Goal: Information Seeking & Learning: Learn about a topic

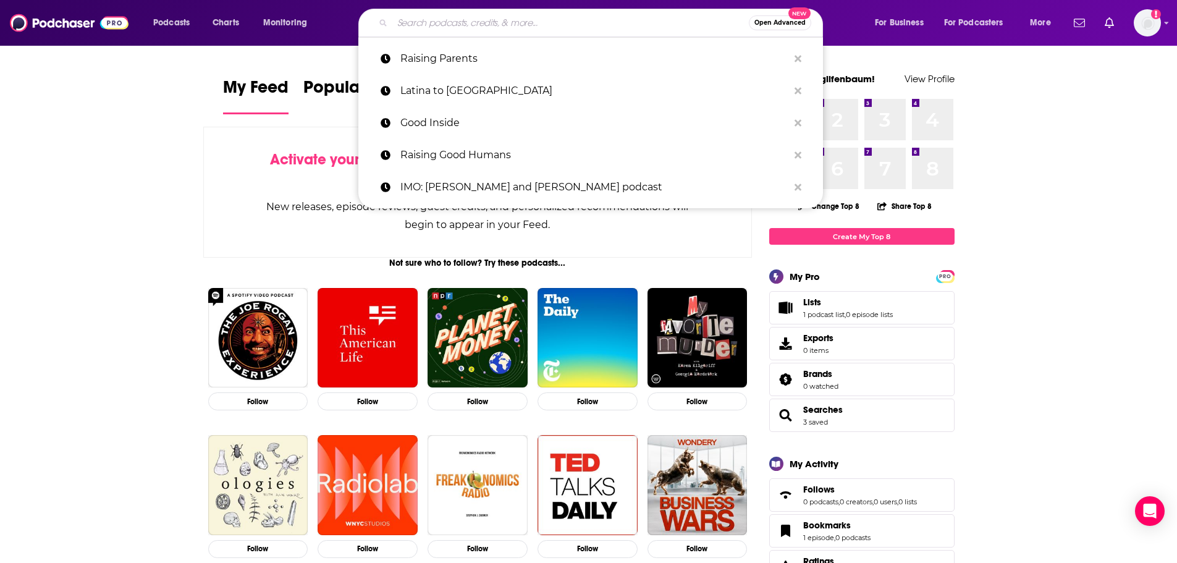
click at [460, 20] on input "Search podcasts, credits, & more..." at bounding box center [570, 23] width 356 height 20
paste input "Stuff you Should Know"
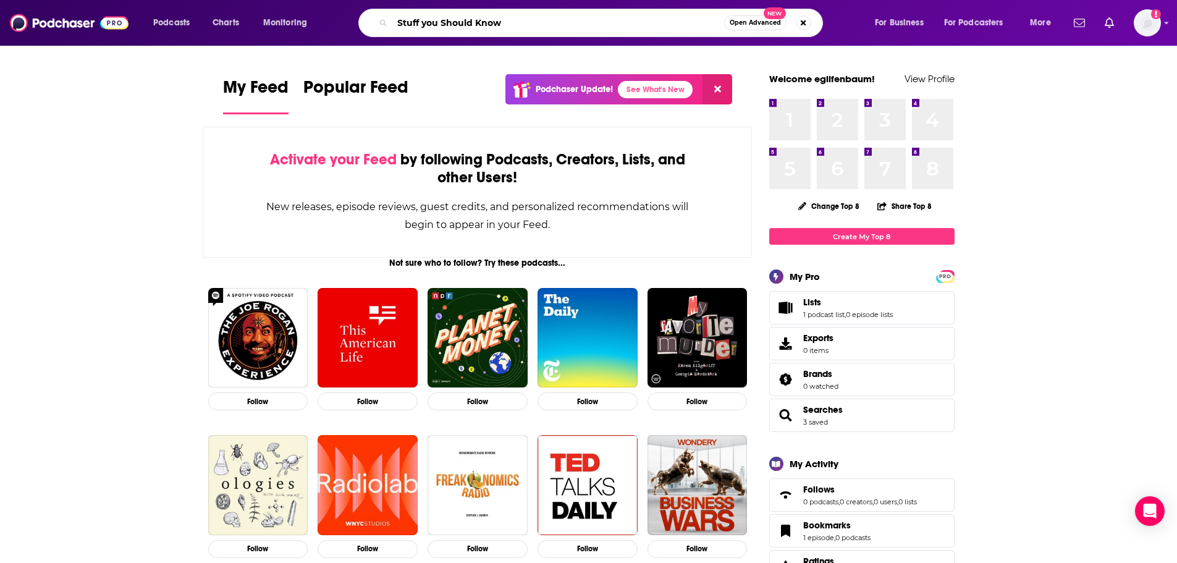
type input "Stuff you Should Know"
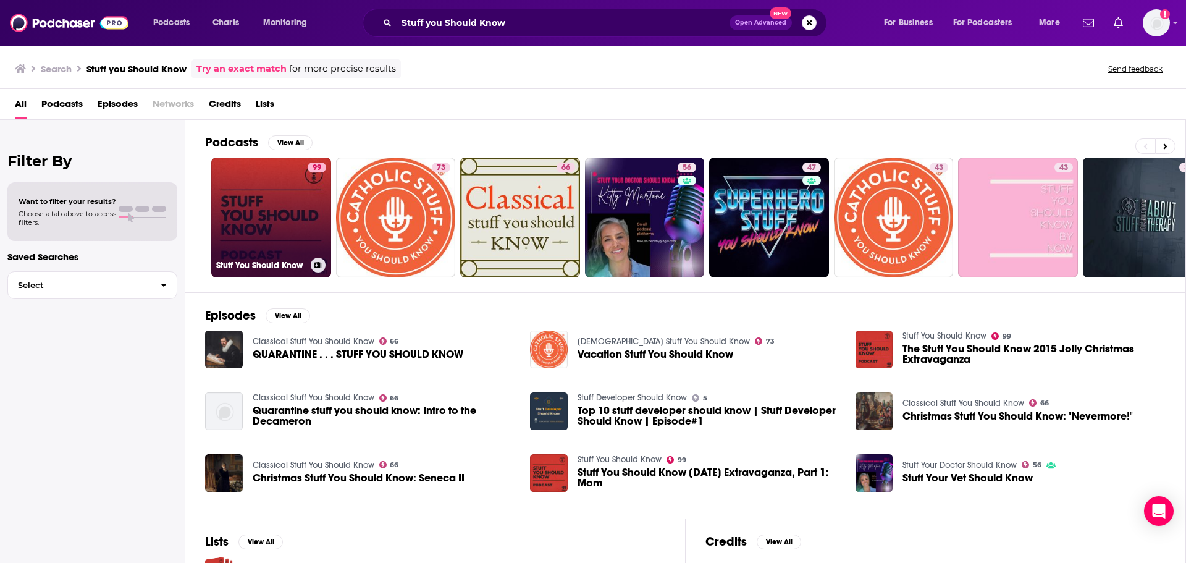
click at [262, 238] on link "99 Stuff You Should Know" at bounding box center [271, 218] width 120 height 120
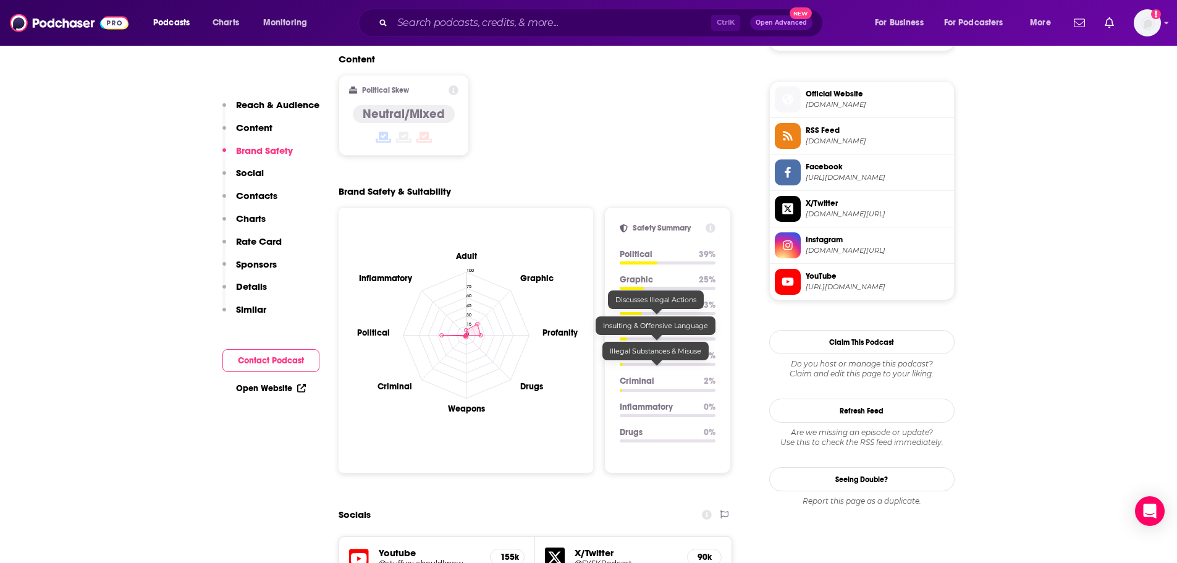
scroll to position [1050, 0]
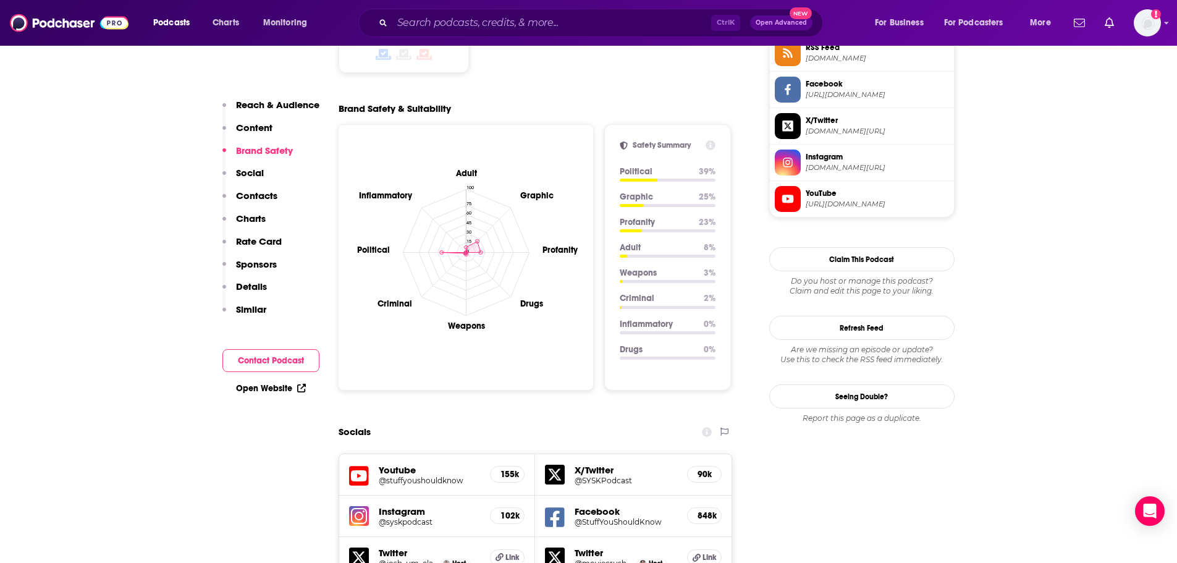
click at [391, 476] on h5 "@stuffyoushouldknow" at bounding box center [430, 480] width 102 height 9
click at [400, 505] on h5 "Instagram" at bounding box center [430, 511] width 102 height 12
click at [393, 517] on h5 "@syskpodcast" at bounding box center [430, 521] width 102 height 9
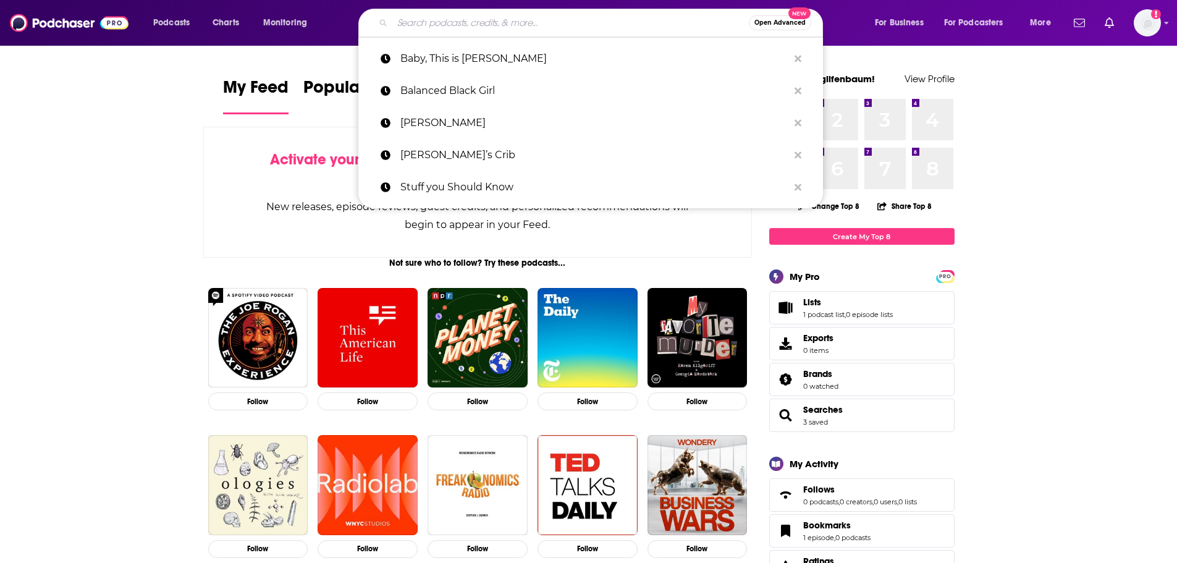
click at [483, 22] on input "Search podcasts, credits, & more..." at bounding box center [570, 23] width 356 height 20
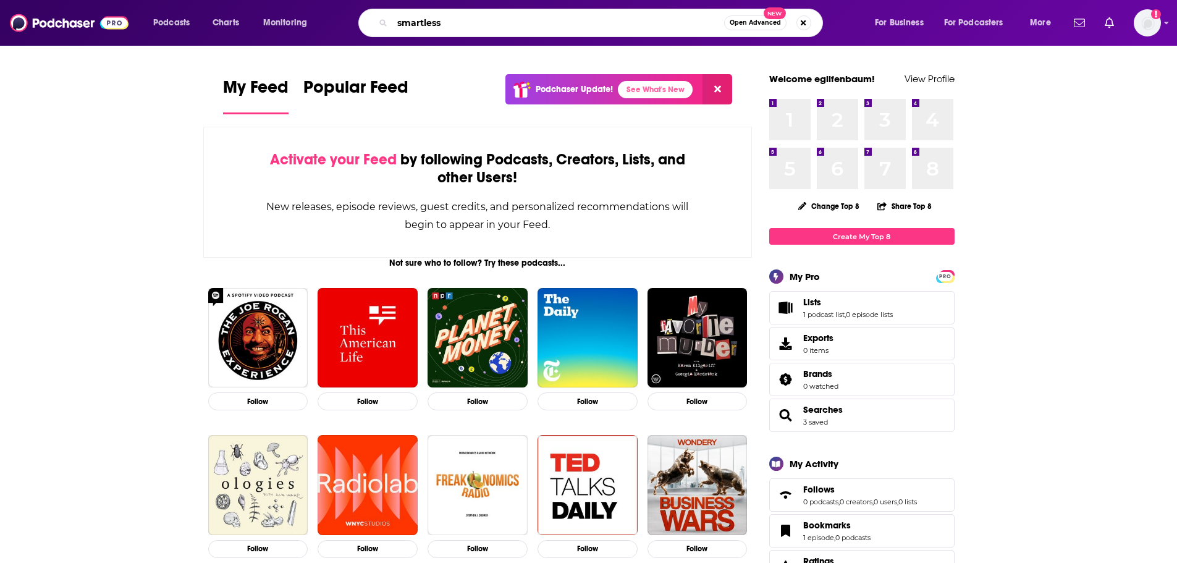
type input "smartless"
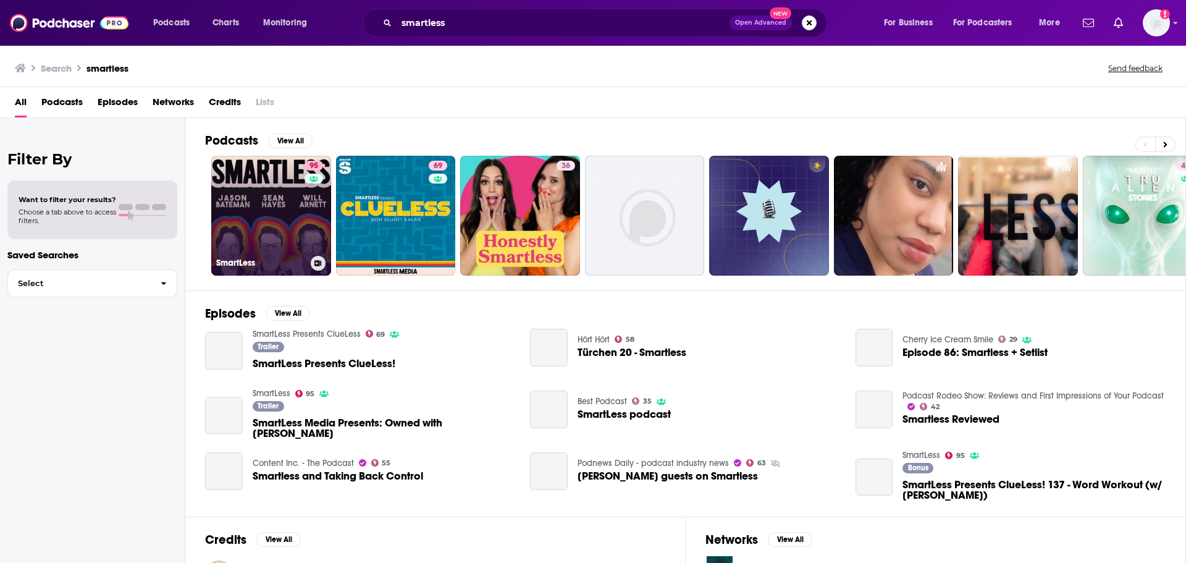
click at [262, 207] on link "95 SmartLess" at bounding box center [271, 216] width 120 height 120
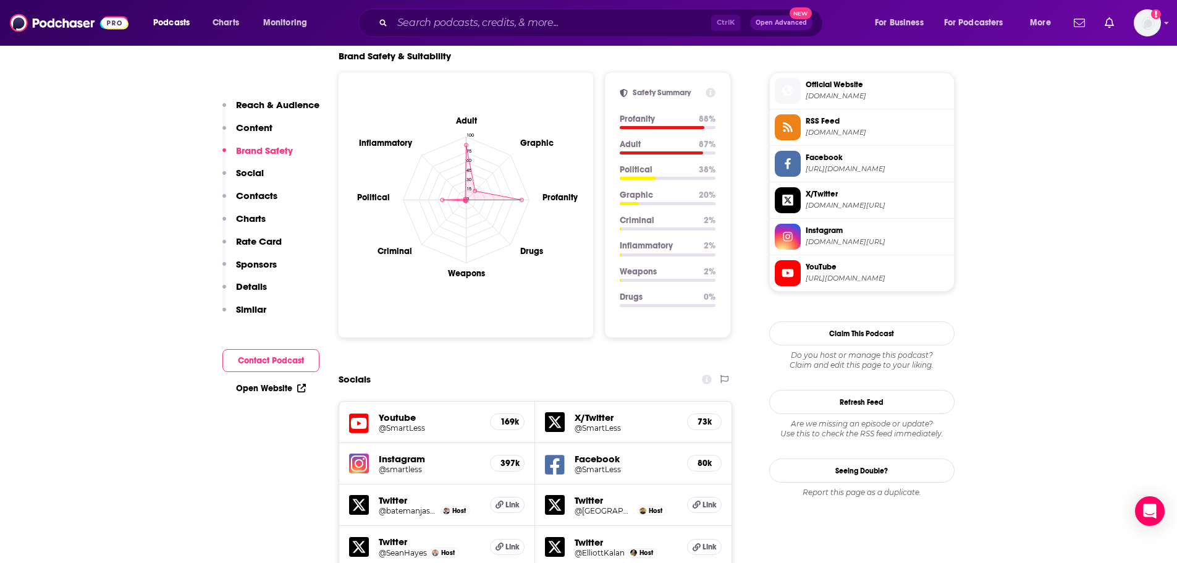
scroll to position [1112, 0]
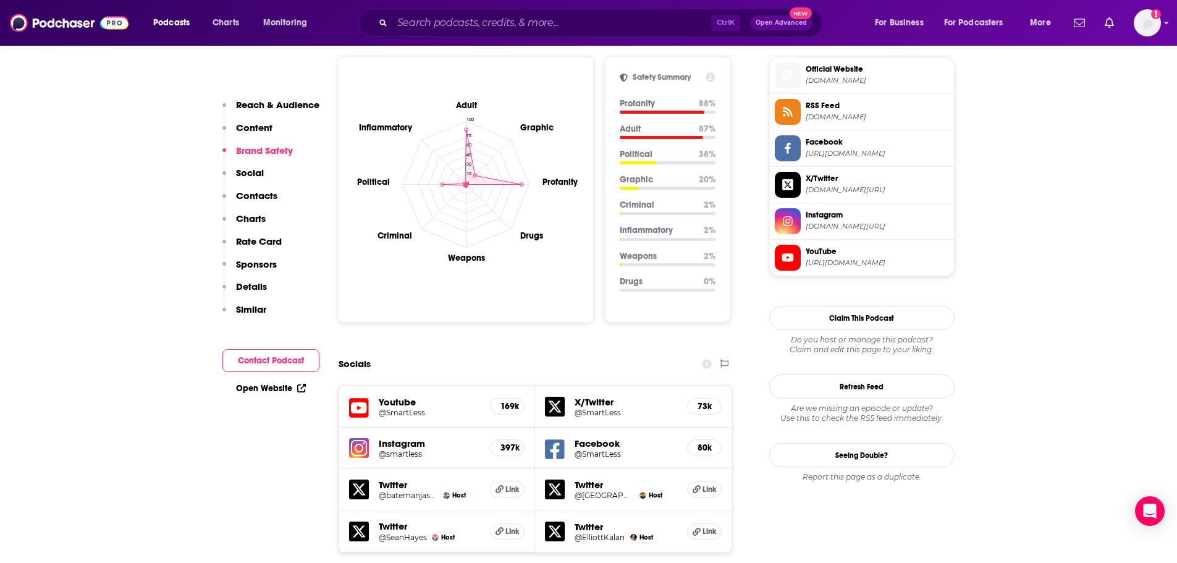
click at [407, 408] on h5 "@SmartLess" at bounding box center [430, 412] width 102 height 9
drag, startPoint x: 510, startPoint y: 376, endPoint x: 500, endPoint y: 376, distance: 9.9
click at [510, 442] on h5 "397k" at bounding box center [507, 447] width 14 height 11
click at [365, 438] on img at bounding box center [359, 448] width 20 height 20
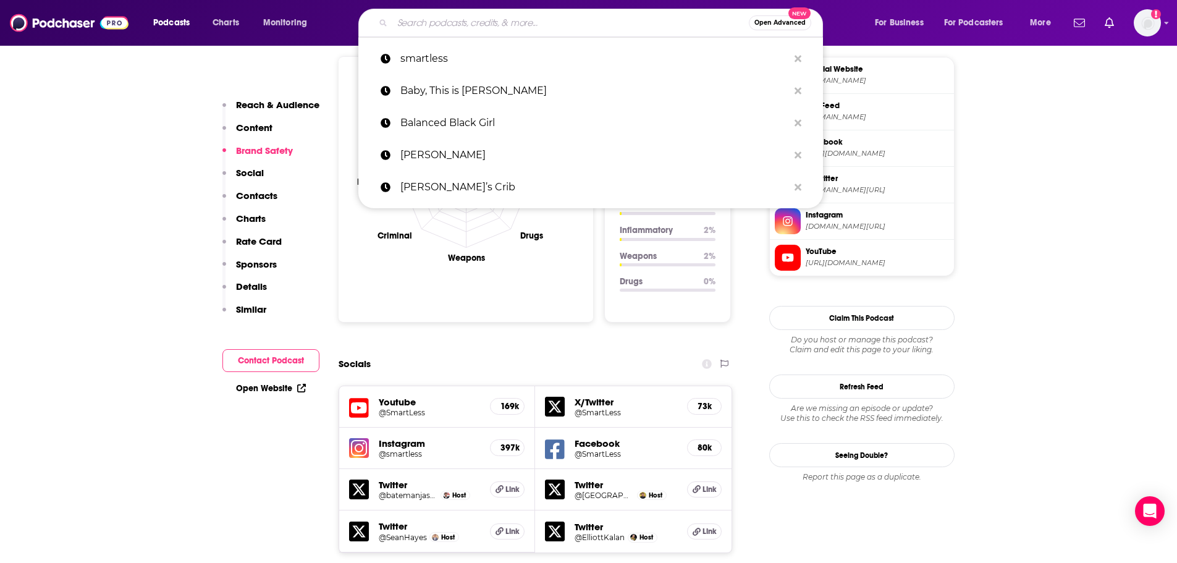
click at [442, 25] on input "Search podcasts, credits, & more..." at bounding box center [570, 23] width 356 height 20
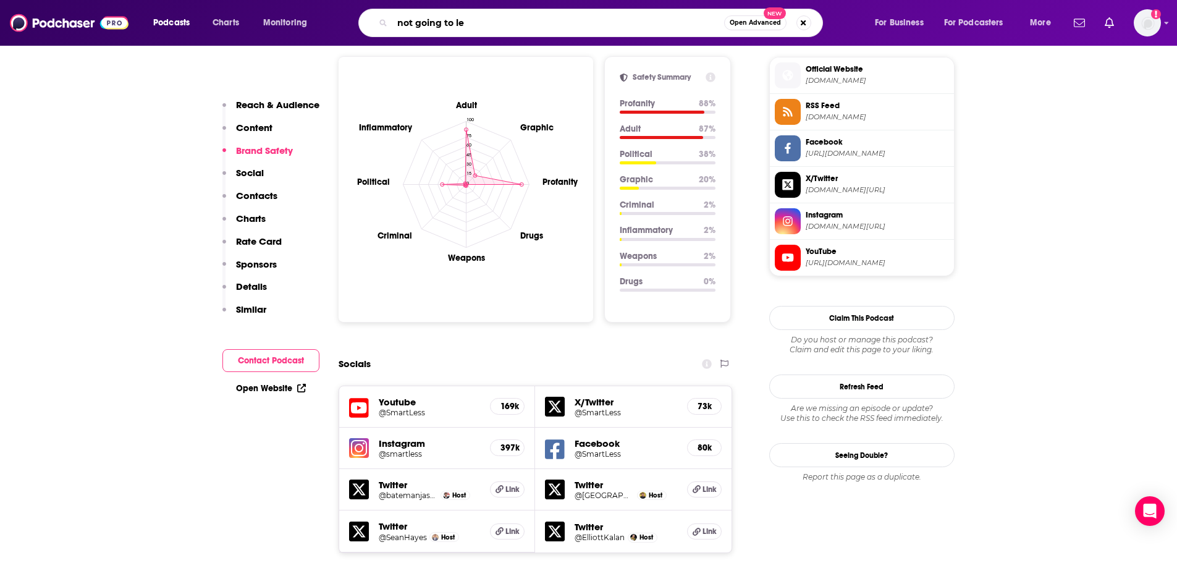
type input "not going to lei"
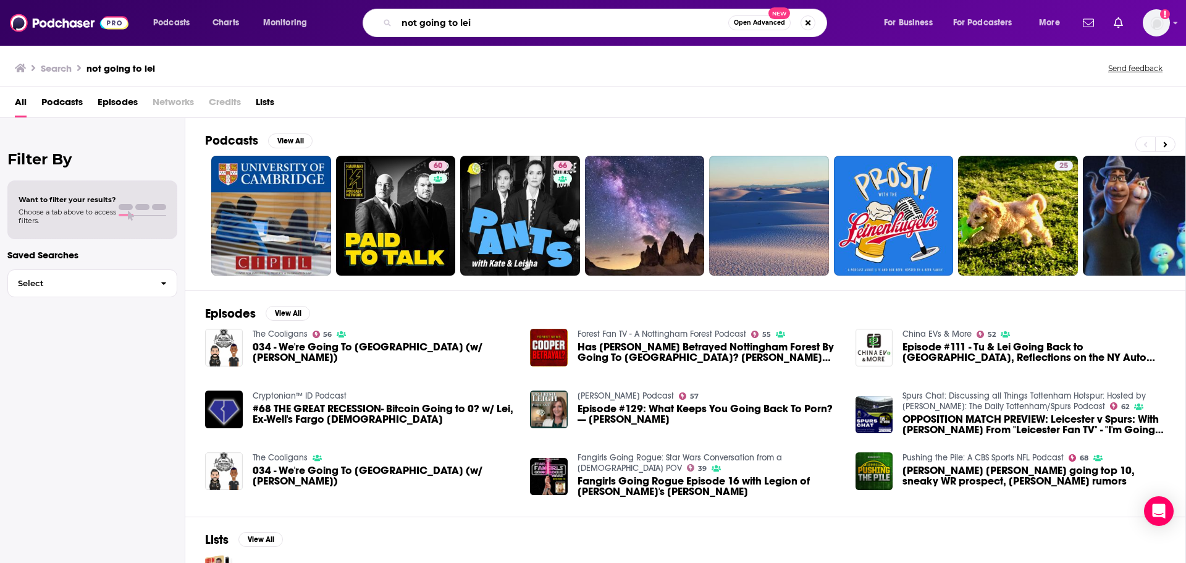
click at [469, 23] on input "not going to lei" at bounding box center [563, 23] width 332 height 20
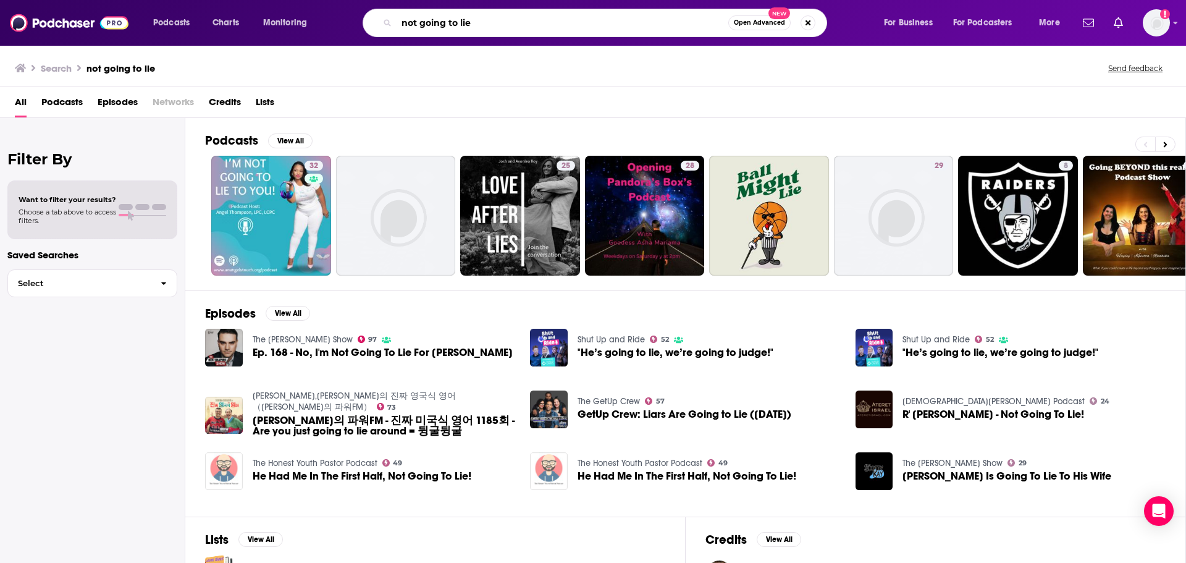
drag, startPoint x: 537, startPoint y: 21, endPoint x: 322, endPoint y: 7, distance: 216.0
click at [322, 7] on div "Podcasts Charts Monitoring not going to lie Open Advanced New For Business For …" at bounding box center [593, 23] width 1186 height 46
type input "stuff mom never told you"
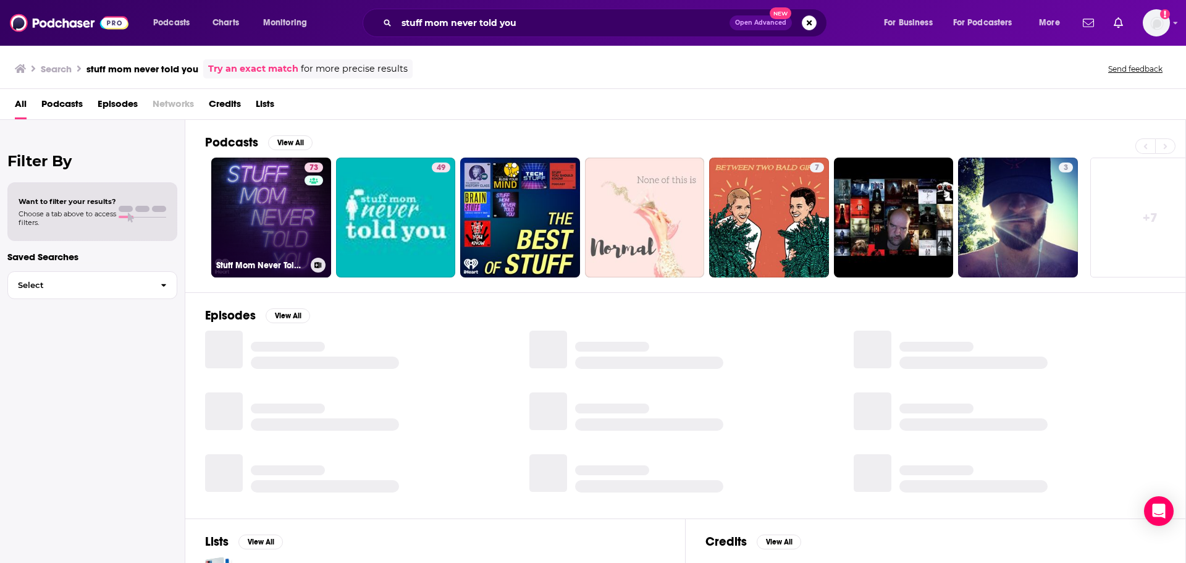
click at [287, 204] on link "73 Stuff Mom Never Told You" at bounding box center [271, 218] width 120 height 120
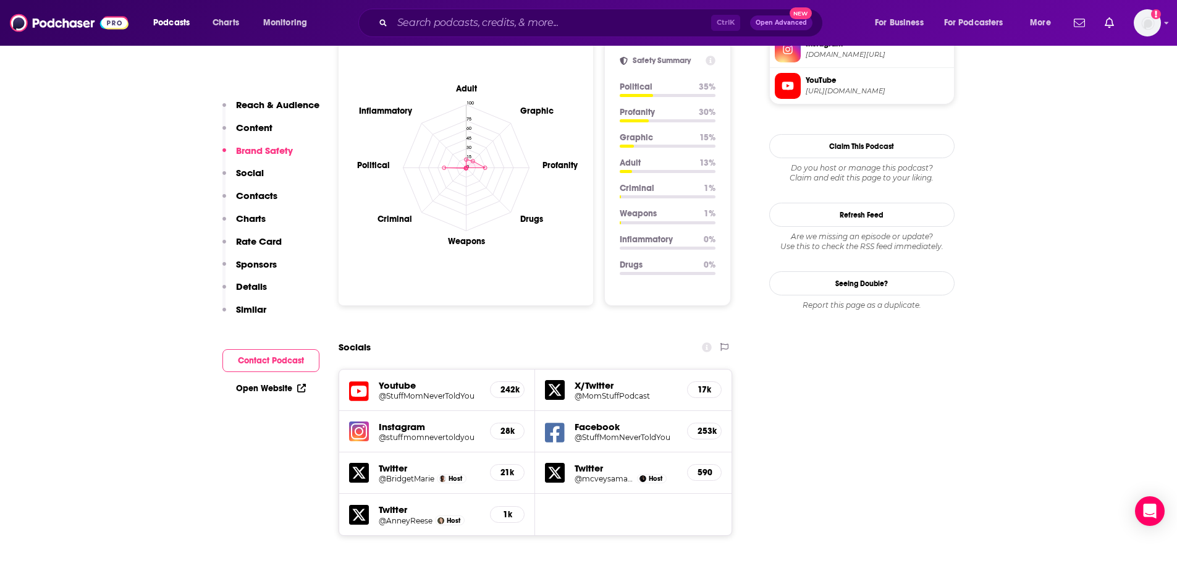
scroll to position [1174, 0]
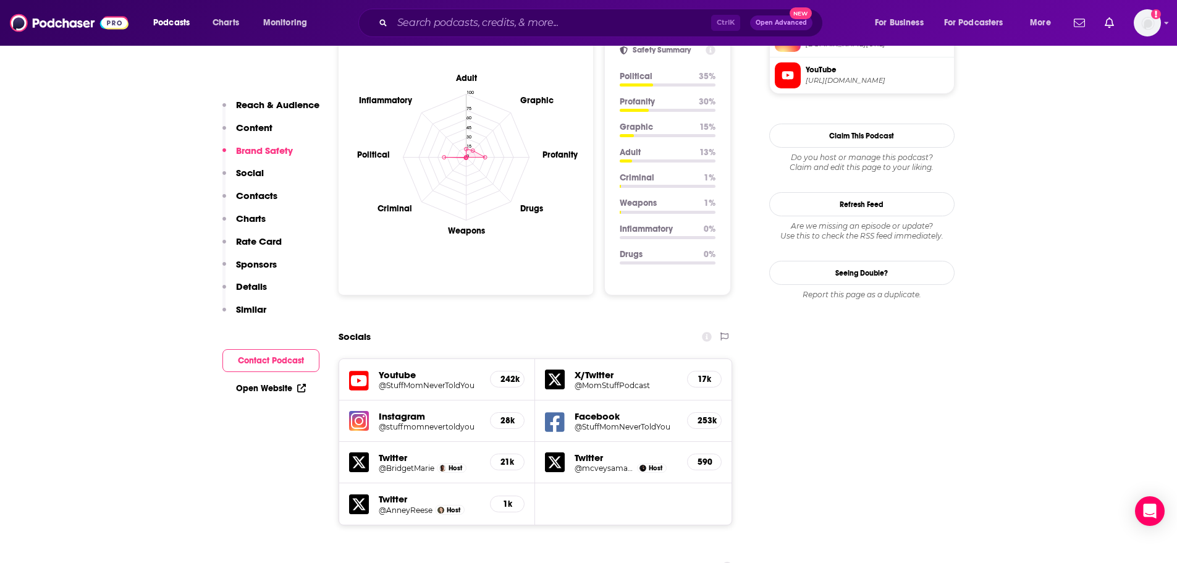
click at [426, 381] on h5 "@StuffMomNeverToldYou" at bounding box center [430, 385] width 102 height 9
click at [506, 415] on h5 "28k" at bounding box center [507, 420] width 14 height 11
click at [424, 422] on h5 "@stuffmomnevertoldyou" at bounding box center [430, 426] width 102 height 9
